Goal: Information Seeking & Learning: Understand process/instructions

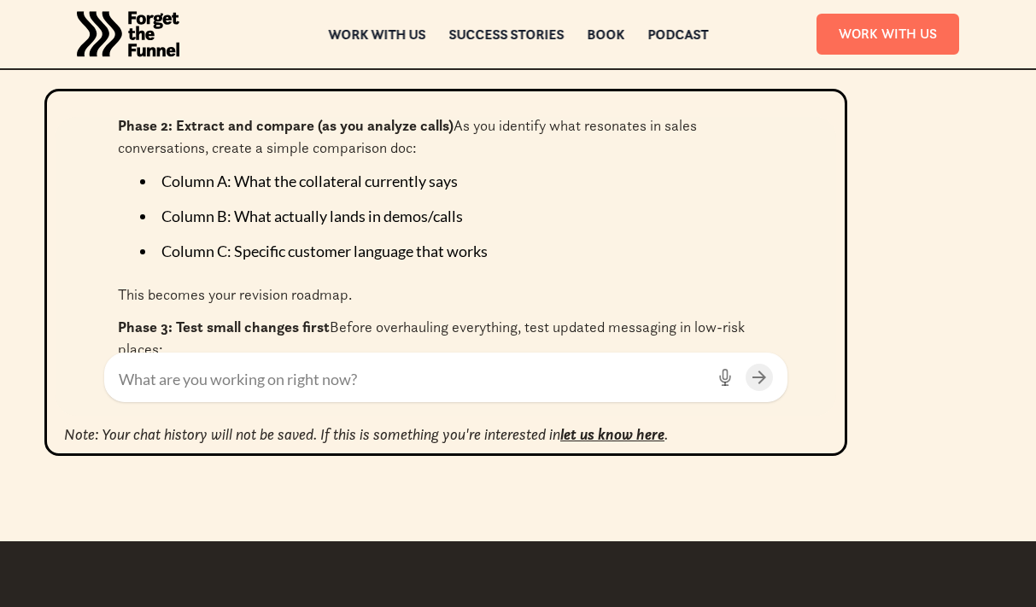
scroll to position [4424, 0]
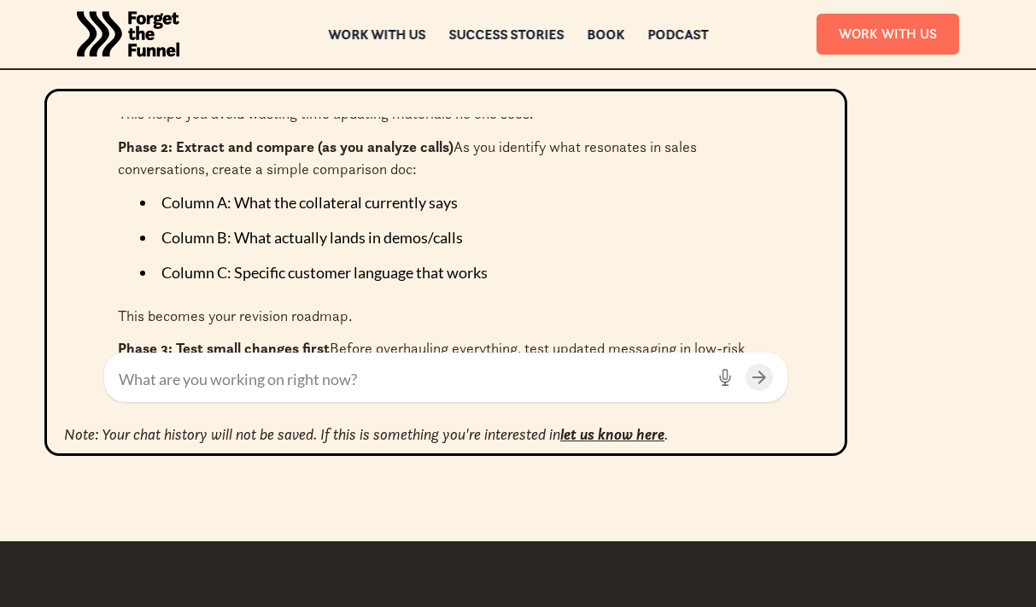
click at [269, 378] on textarea at bounding box center [412, 379] width 586 height 23
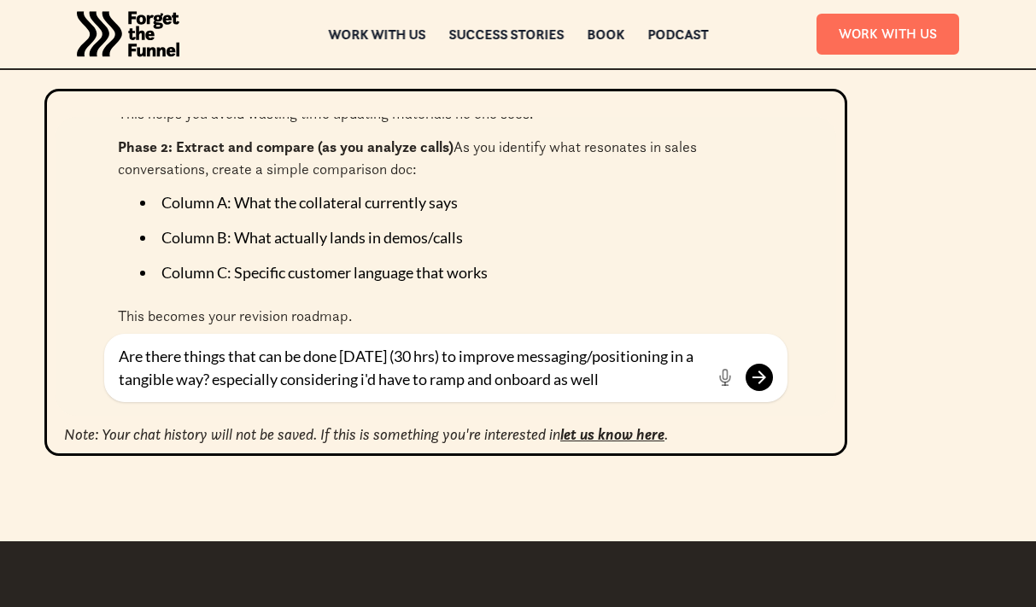
type textarea "Are there things that can be done [DATE] (30 hrs) to improve messaging/position…"
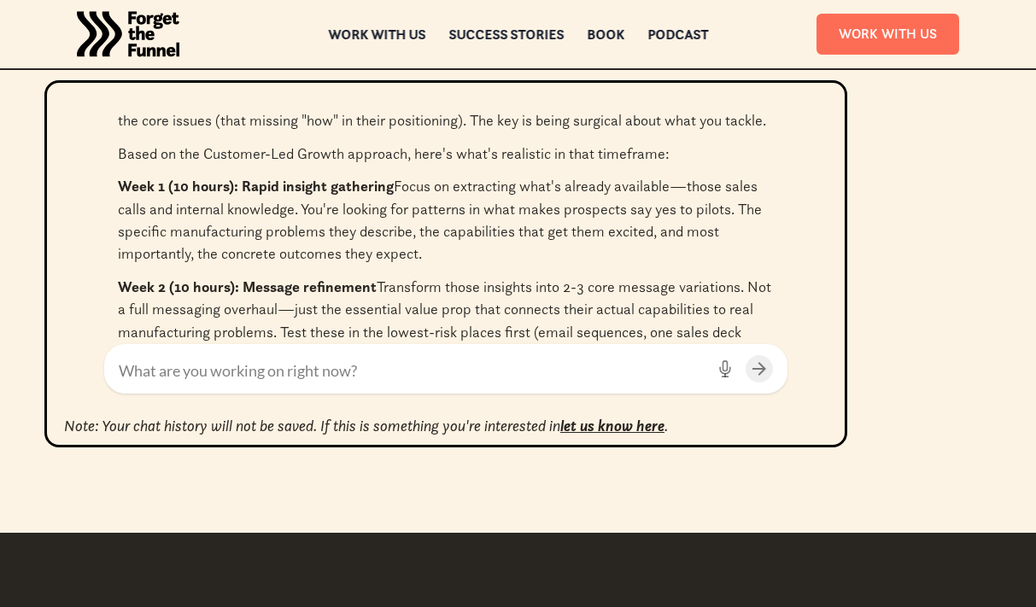
scroll to position [5347, 0]
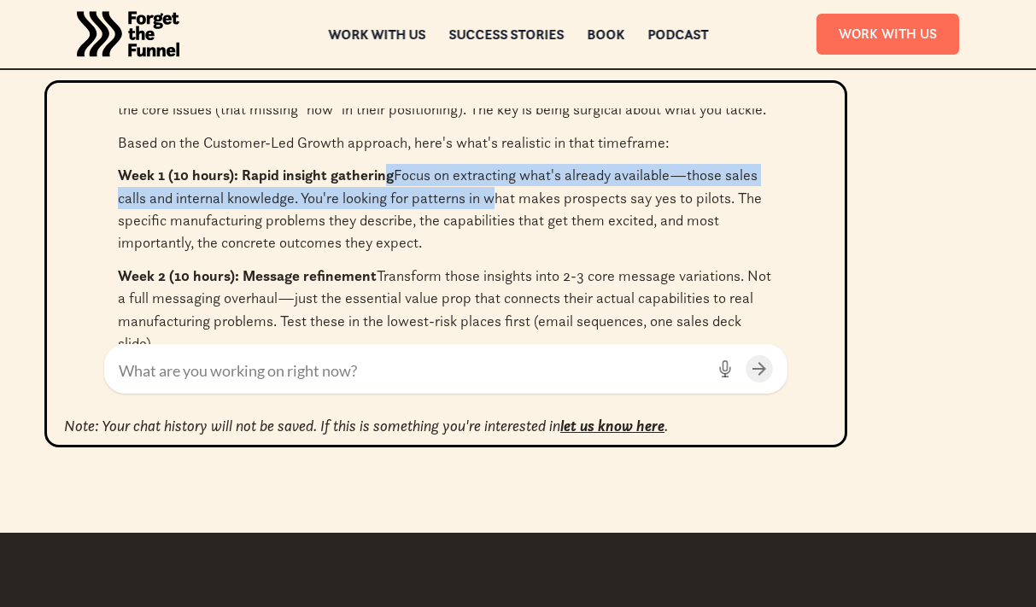
drag, startPoint x: 384, startPoint y: 243, endPoint x: 489, endPoint y: 268, distance: 107.9
click at [489, 254] on p "Week 1 (10 hours): Rapid insight gathering Focus on extracting what's already a…" at bounding box center [446, 209] width 656 height 91
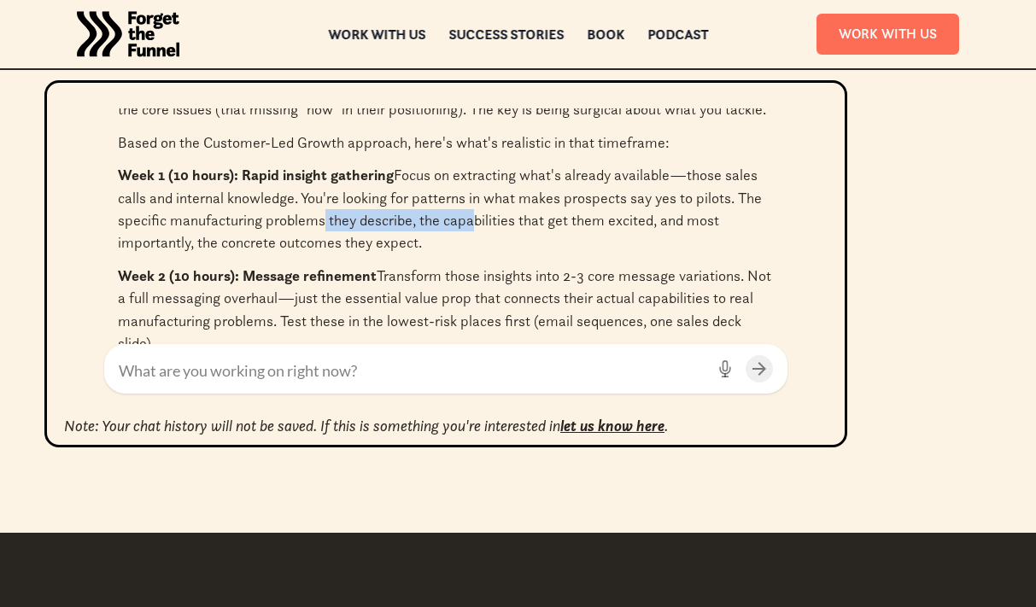
drag, startPoint x: 313, startPoint y: 292, endPoint x: 476, endPoint y: 292, distance: 163.1
click at [476, 254] on p "Week 1 (10 hours): Rapid insight gathering Focus on extracting what's already a…" at bounding box center [446, 209] width 656 height 91
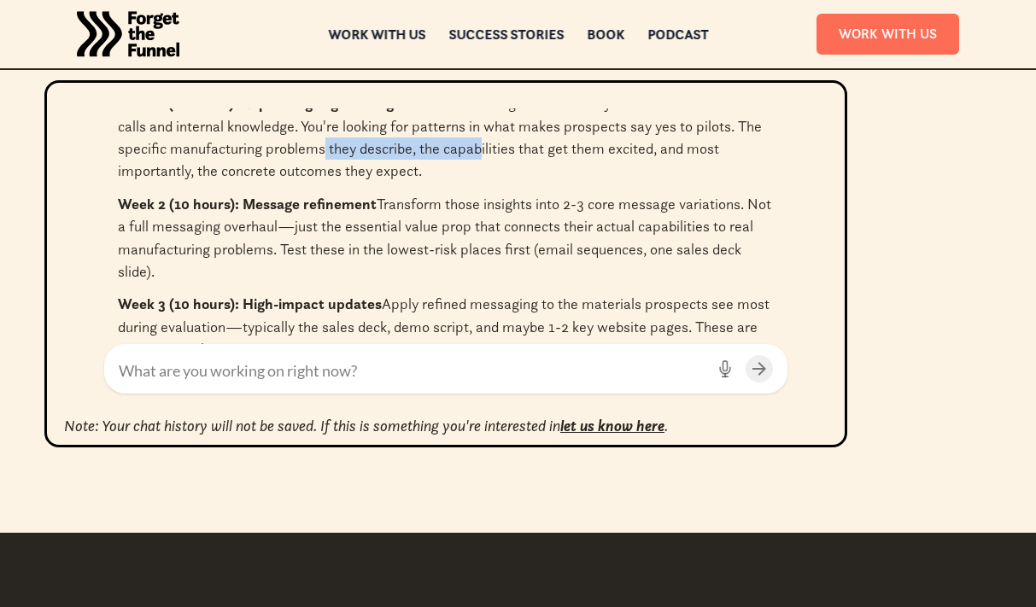
scroll to position [5422, 0]
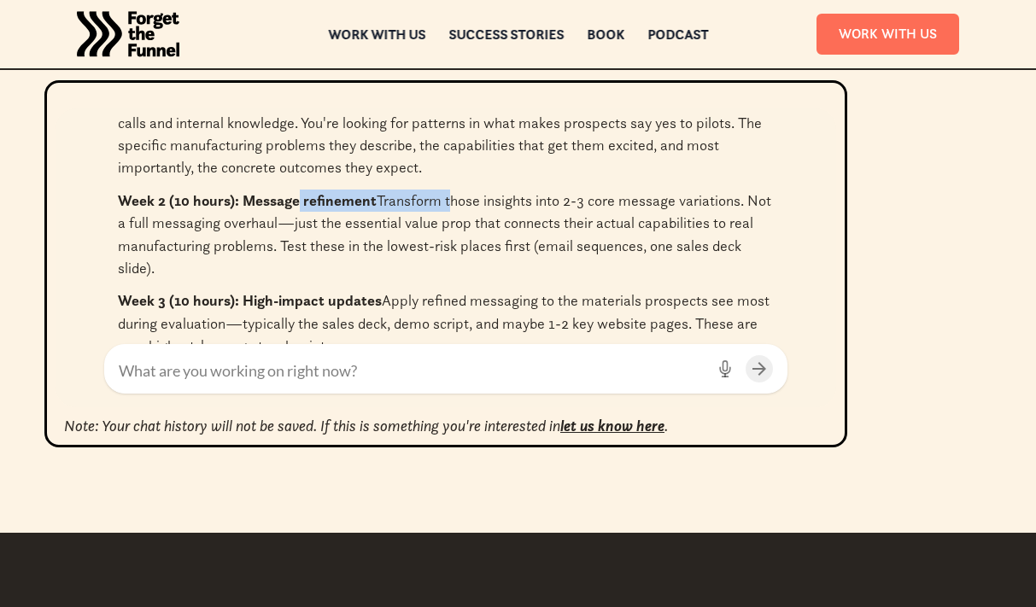
drag, startPoint x: 300, startPoint y: 275, endPoint x: 444, endPoint y: 274, distance: 144.3
click at [444, 274] on p "Week 2 (10 hours): Message refinement Transform those insights into 2-3 core me…" at bounding box center [446, 235] width 656 height 91
drag, startPoint x: 379, startPoint y: 293, endPoint x: 540, endPoint y: 291, distance: 160.6
click at [540, 280] on p "Week 2 (10 hours): Message refinement Transform those insights into 2-3 core me…" at bounding box center [446, 235] width 656 height 91
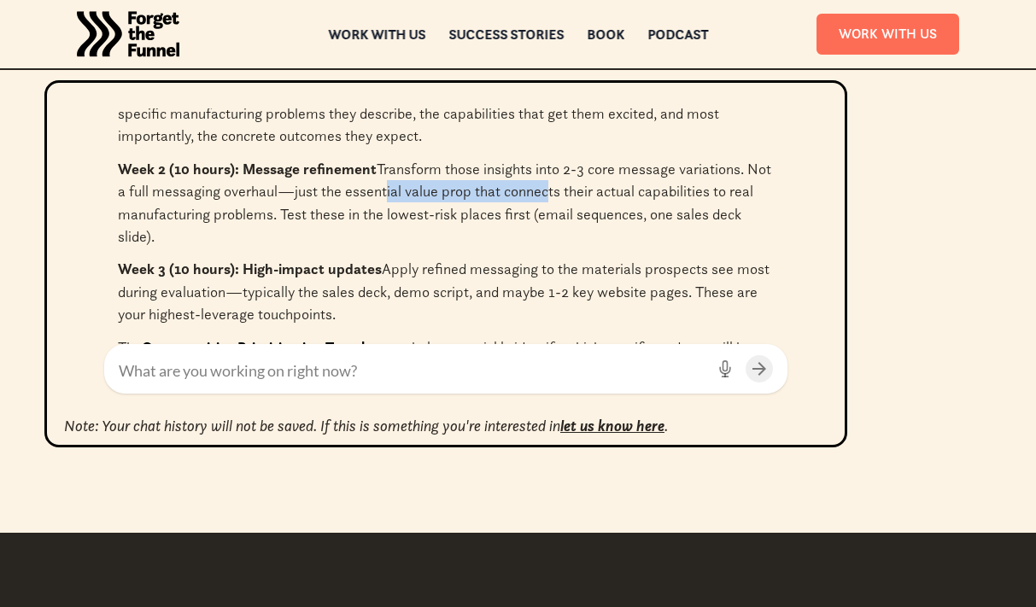
scroll to position [5466, 0]
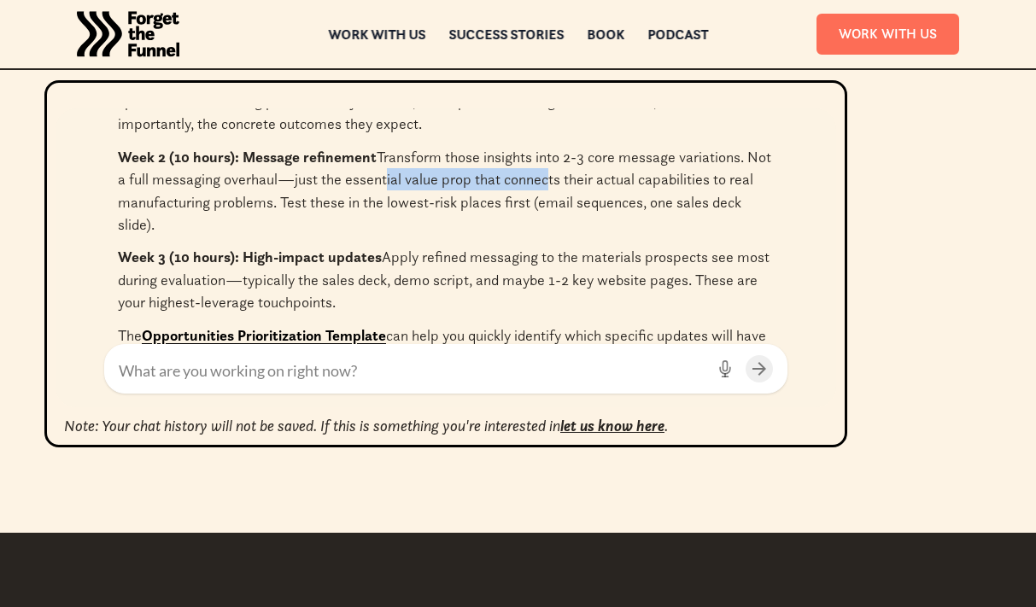
drag, startPoint x: 495, startPoint y: 227, endPoint x: 512, endPoint y: 290, distance: 65.2
click at [512, 237] on p "Week 2 (10 hours): Message refinement Transform those insights into 2-3 core me…" at bounding box center [446, 191] width 656 height 91
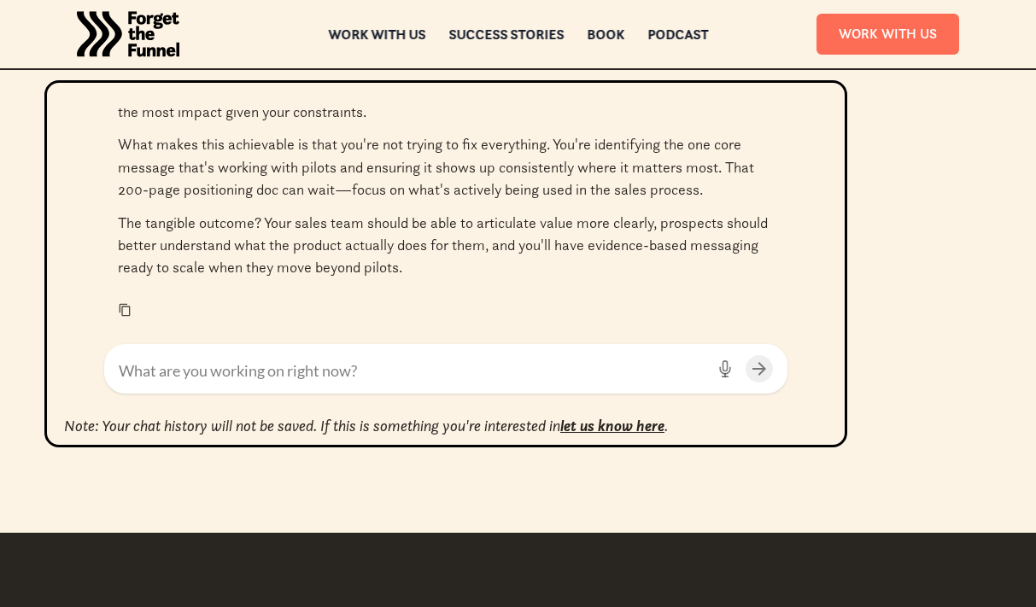
scroll to position [5768, 0]
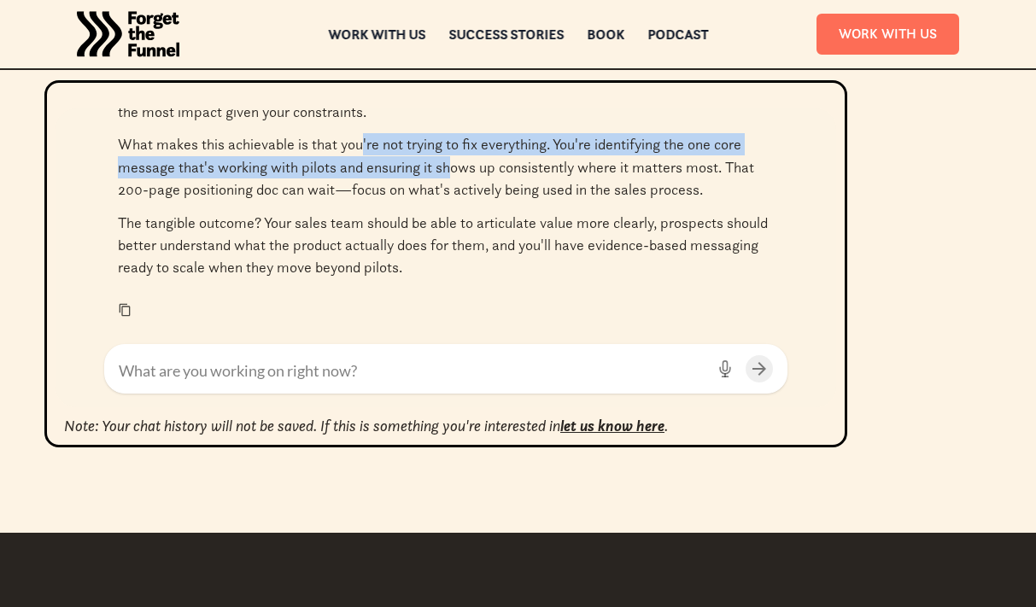
drag, startPoint x: 364, startPoint y: 153, endPoint x: 447, endPoint y: 172, distance: 84.9
click at [447, 172] on p "What makes this achievable is that you're not trying to fix everything. You're …" at bounding box center [446, 166] width 656 height 67
